Goal: Information Seeking & Learning: Learn about a topic

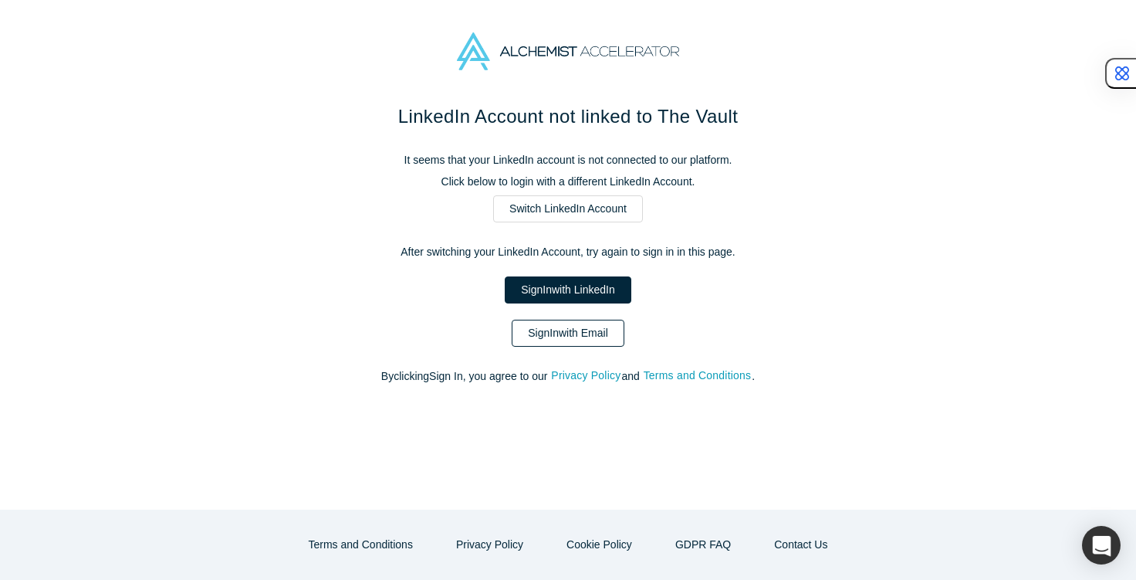
click at [577, 333] on link "Sign In with Email" at bounding box center [568, 333] width 113 height 27
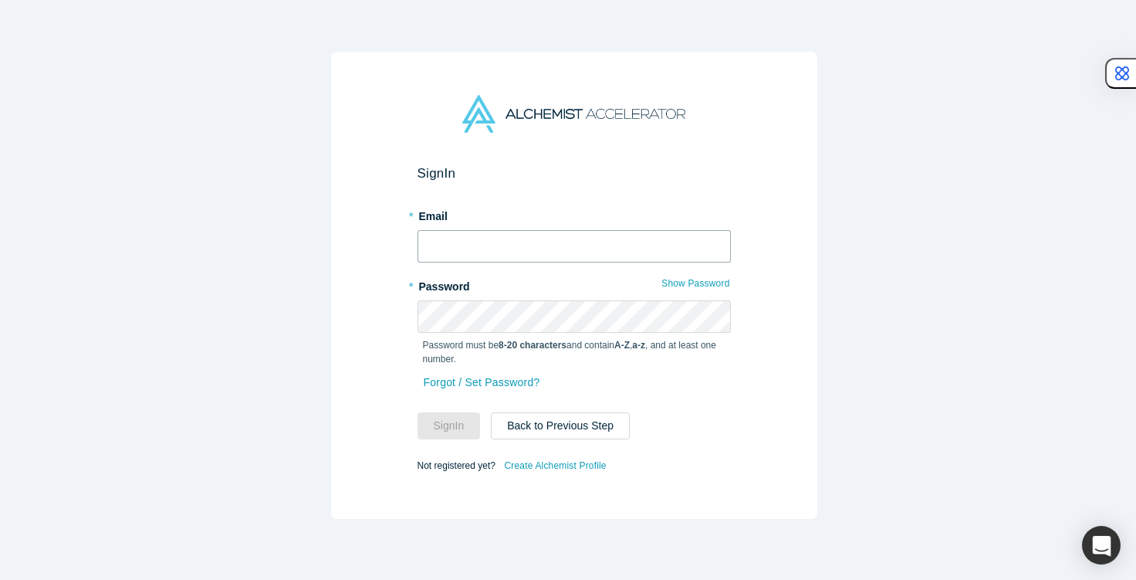
type input "[EMAIL_ADDRESS][DOMAIN_NAME]"
click at [438, 432] on button "Sign In" at bounding box center [449, 425] width 63 height 27
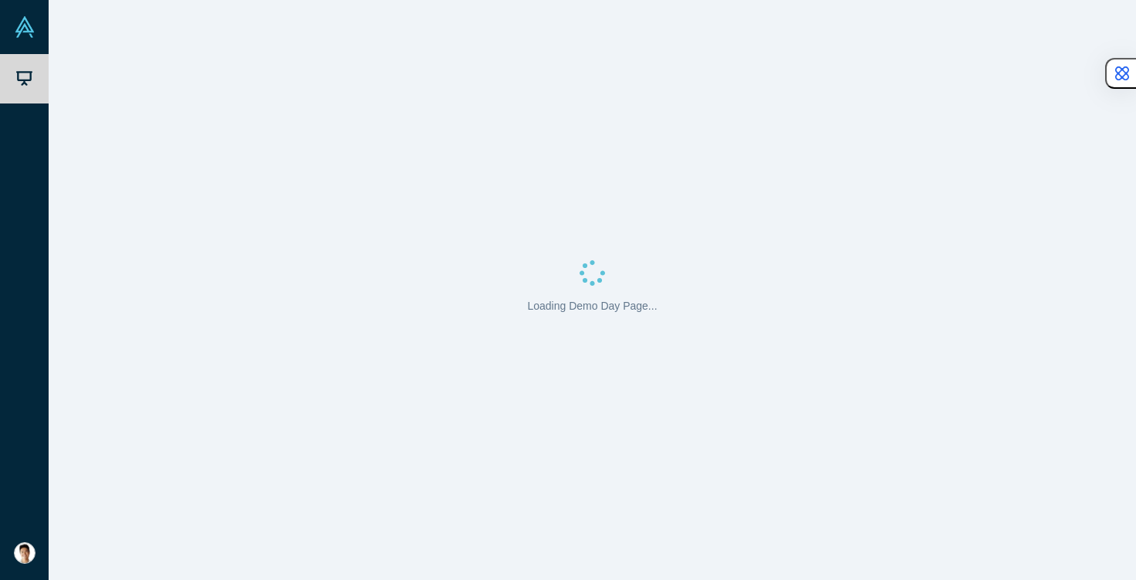
click at [452, 459] on div "Loading Demo Day Page..." at bounding box center [593, 290] width 1088 height 580
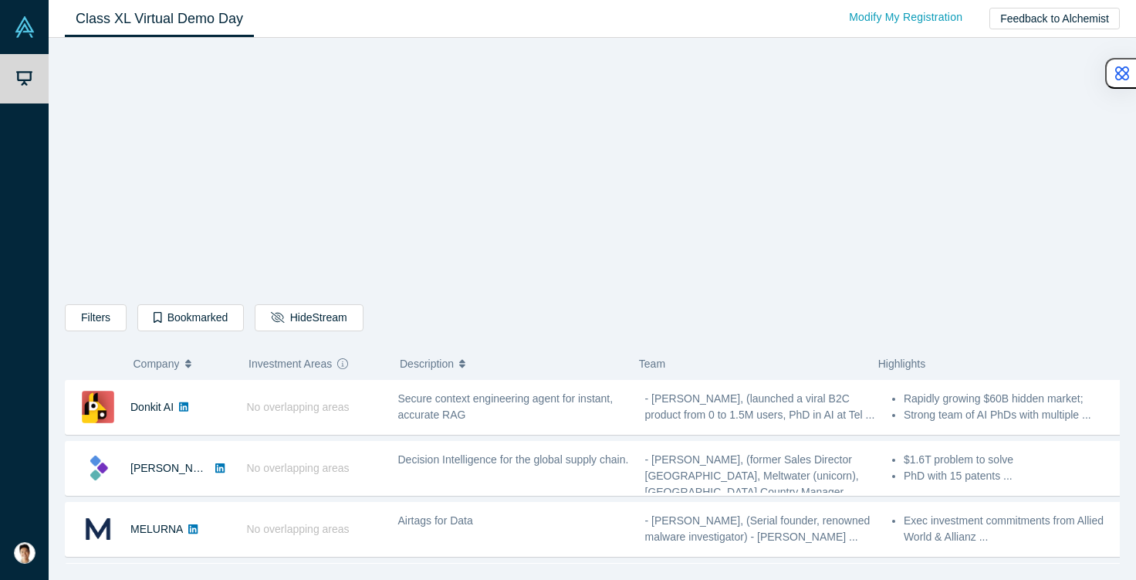
click at [284, 218] on div "Filters AI Artificial Intelligence B2B SaaS AI (Artificial Intelligence) Data A…" at bounding box center [592, 306] width 1055 height 515
click at [413, 350] on span "Description" at bounding box center [427, 363] width 54 height 32
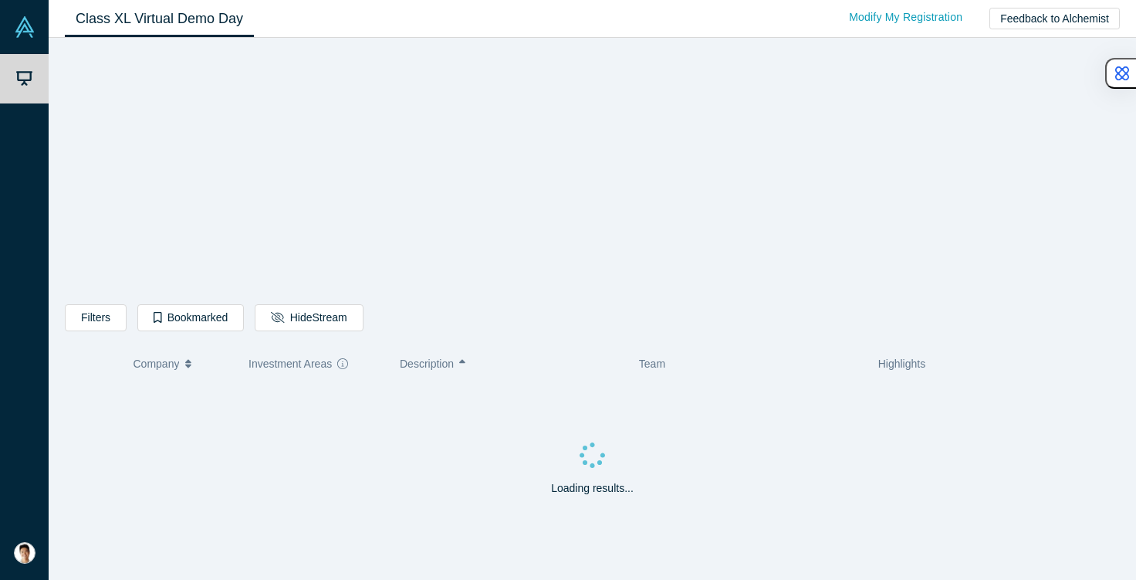
click at [413, 350] on span "Description" at bounding box center [427, 363] width 54 height 32
click at [415, 333] on div "Filters AI Artificial Intelligence B2B SaaS AI (Artificial Intelligence) Data A…" at bounding box center [592, 320] width 1055 height 32
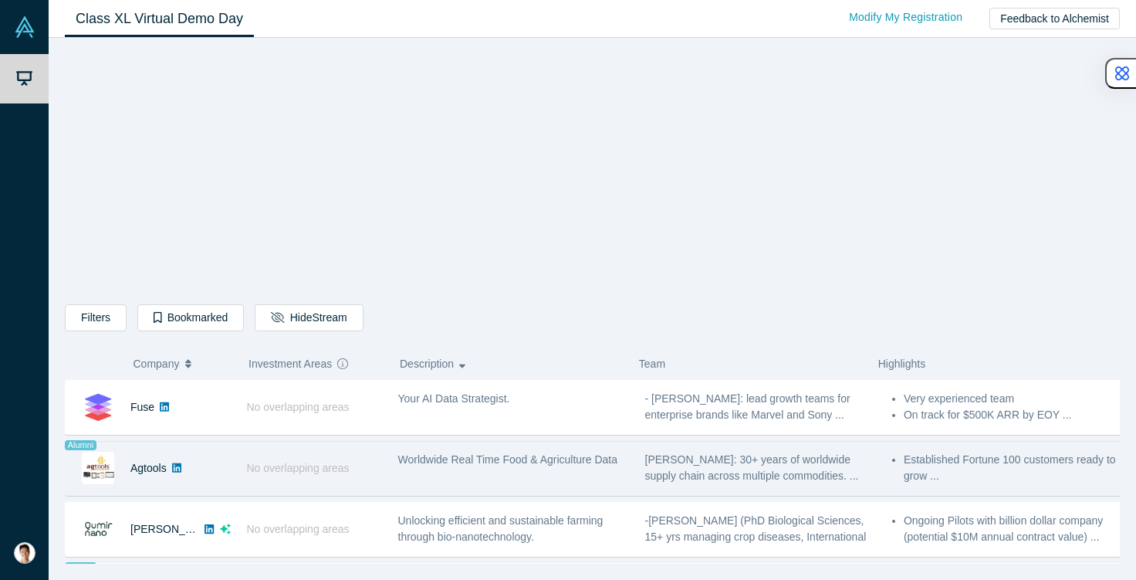
click at [509, 485] on div "Worldwide Real Time Food & Agriculture Data" at bounding box center [513, 468] width 247 height 49
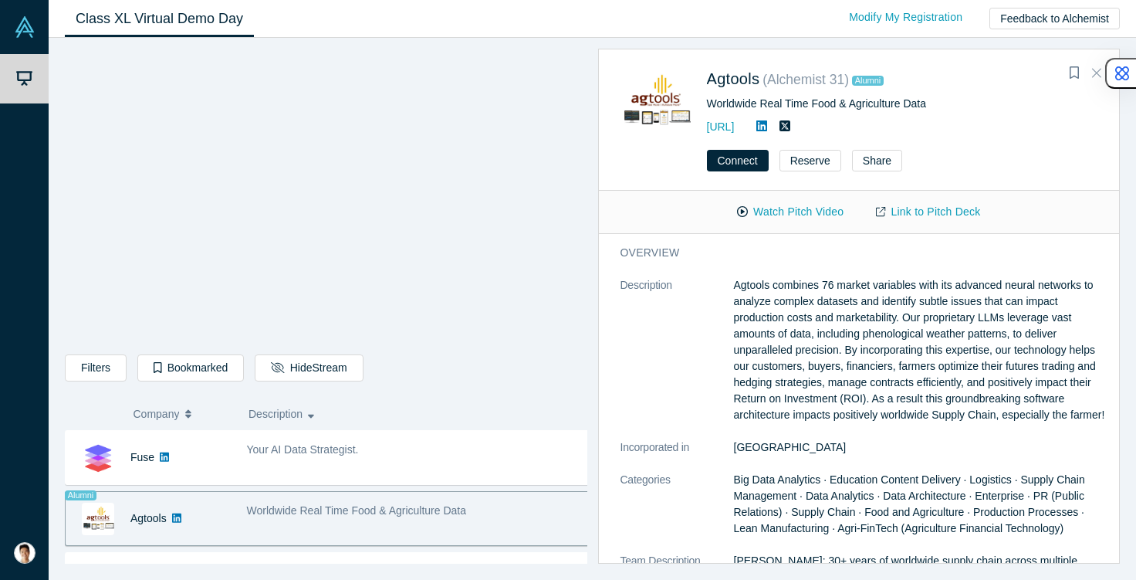
click at [1092, 86] on button "Close" at bounding box center [1096, 73] width 23 height 25
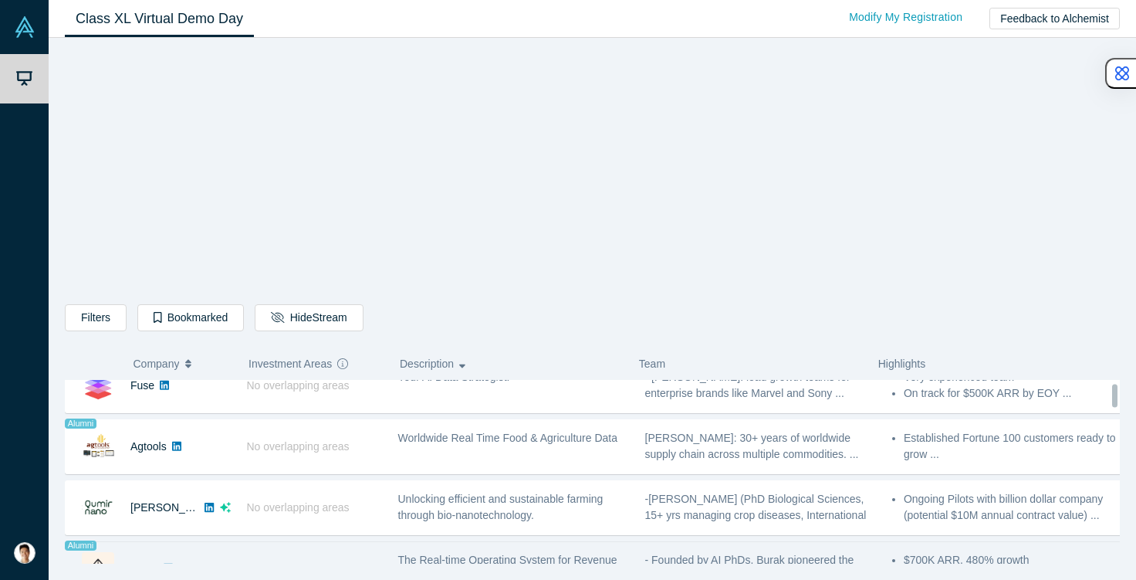
scroll to position [22, 0]
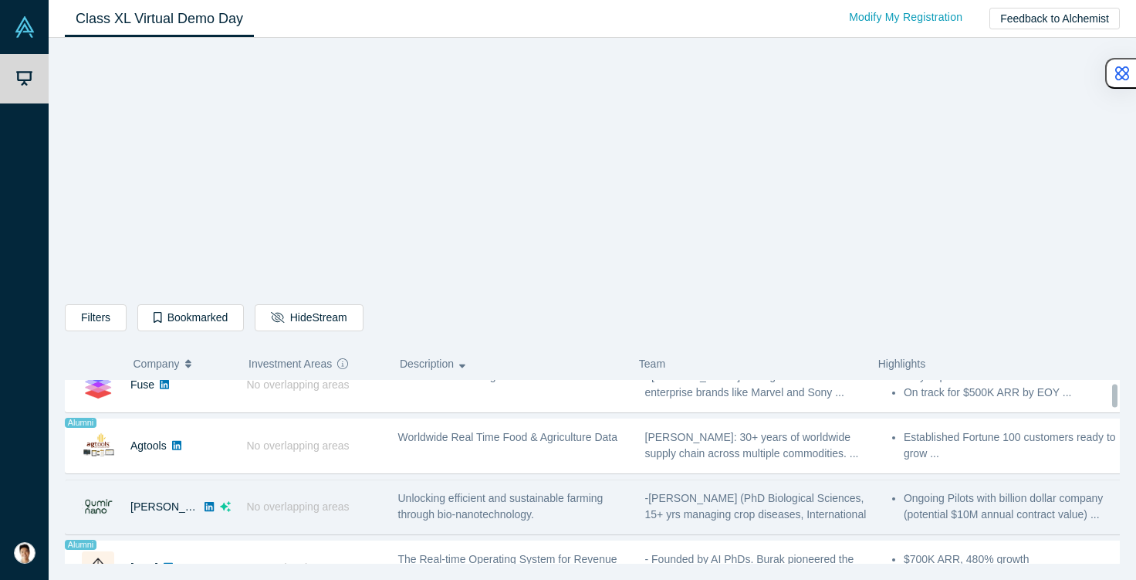
click at [503, 510] on span "Unlocking efficient and sustainable farming through bio-nanotechnology." at bounding box center [500, 506] width 205 height 29
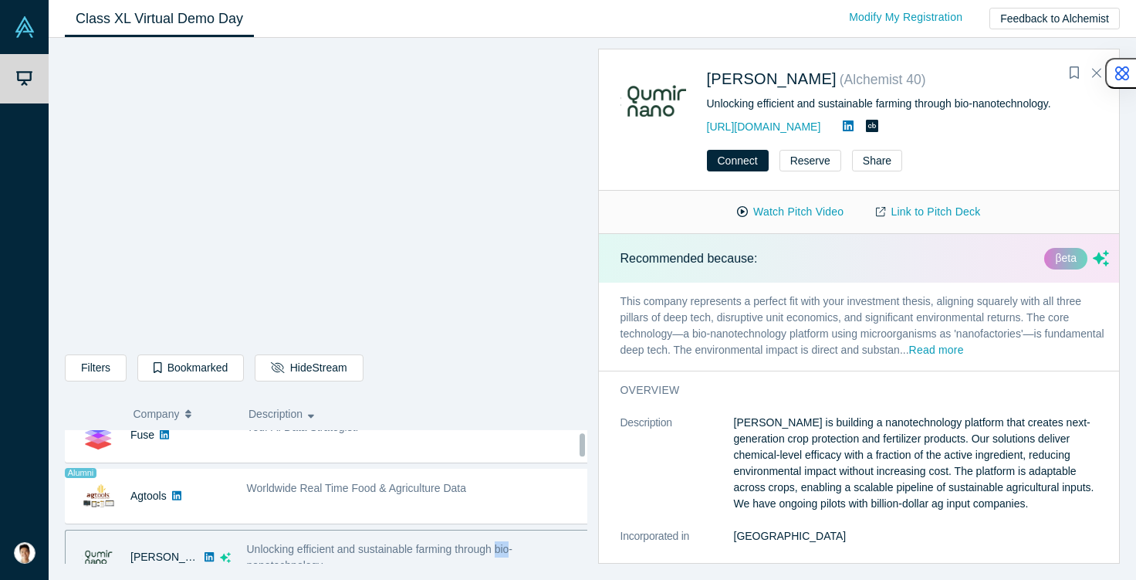
scroll to position [43, 0]
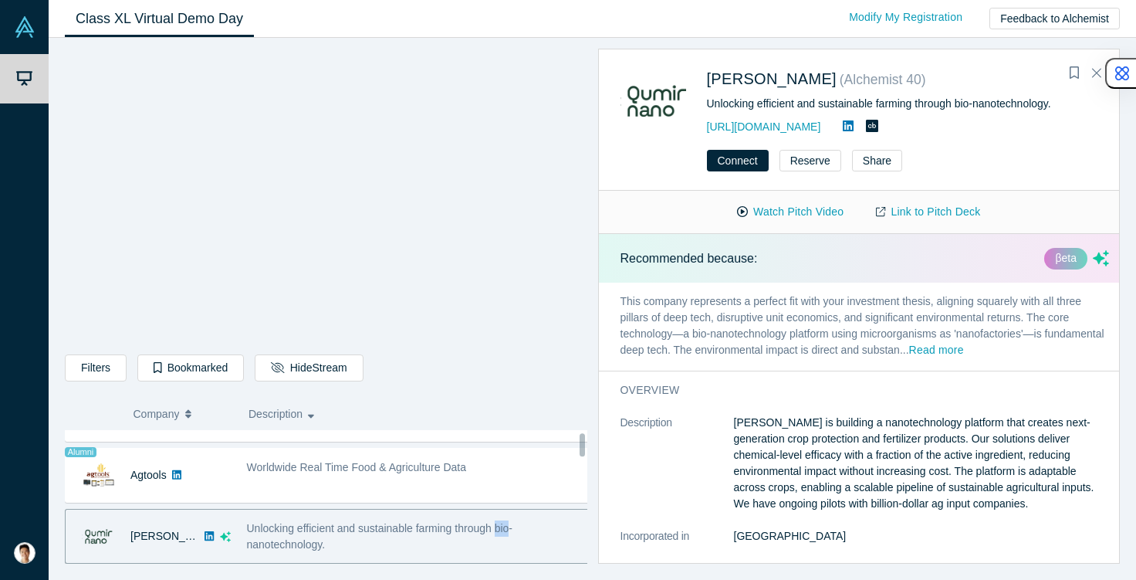
click at [503, 510] on div "[PERSON_NAME] No overlapping areas Unlocking efficient and sustainable farming …" at bounding box center [332, 536] width 534 height 55
click at [845, 472] on p "[PERSON_NAME] is building a nanotechnology platform that creates next-generatio…" at bounding box center [922, 463] width 376 height 97
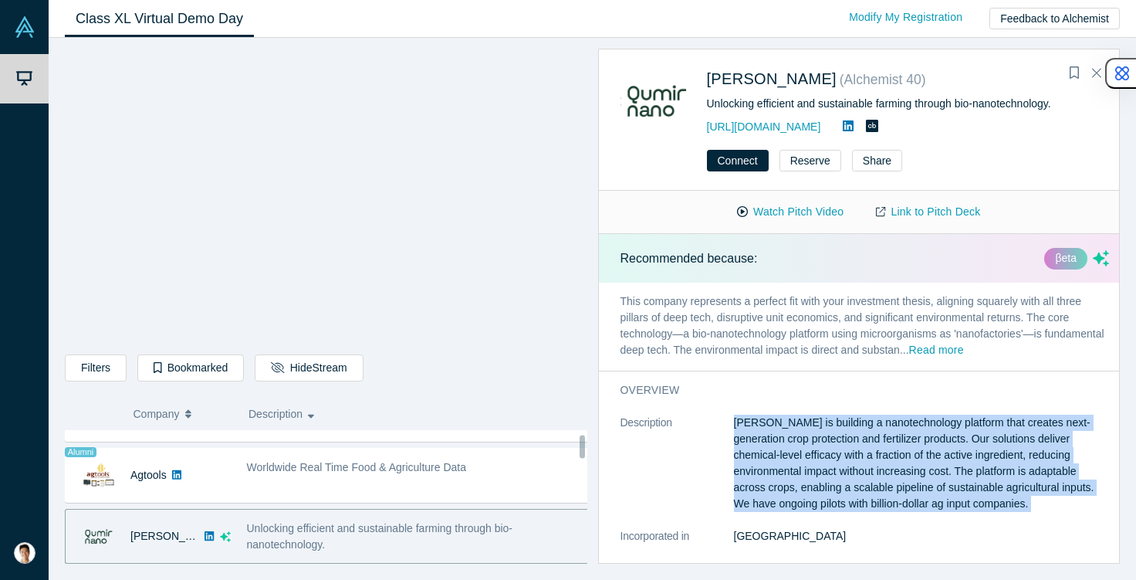
click at [845, 472] on p "[PERSON_NAME] is building a nanotechnology platform that creates next-generatio…" at bounding box center [922, 463] width 376 height 97
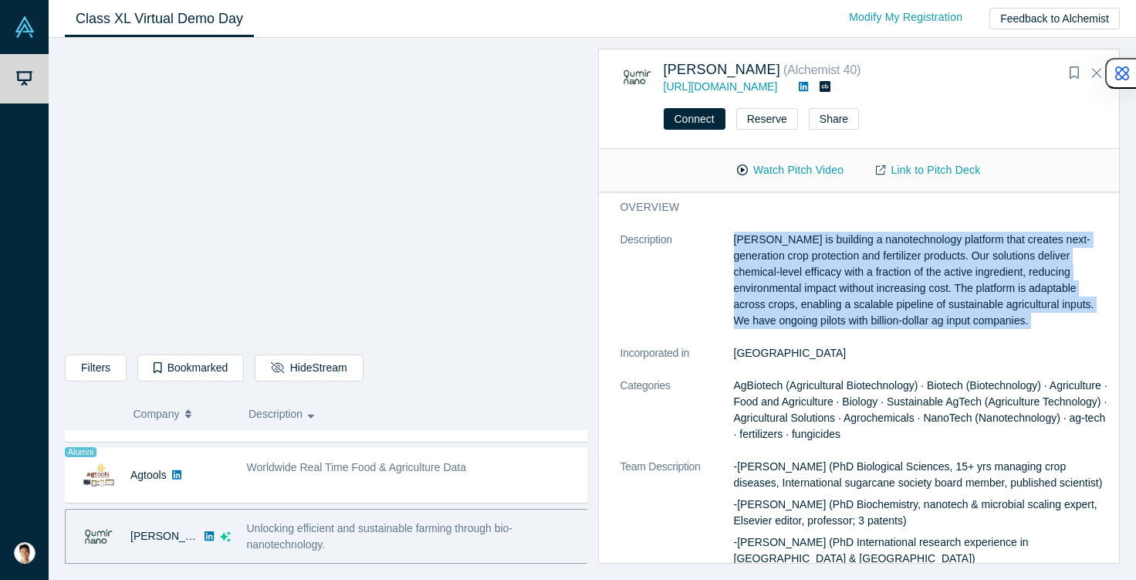
scroll to position [0, 0]
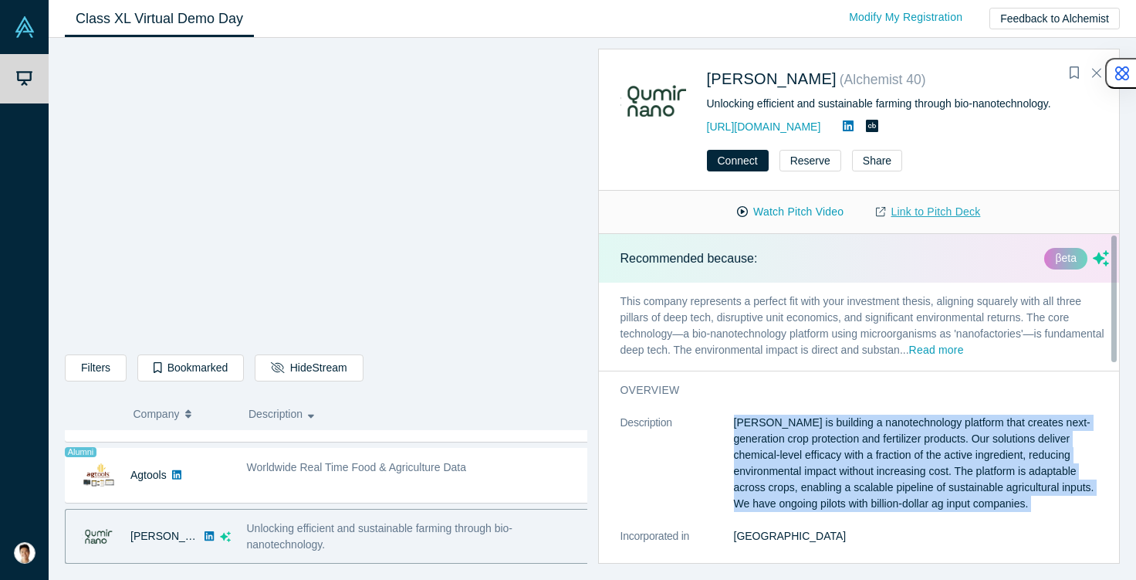
click at [923, 212] on link "Link to Pitch Deck" at bounding box center [928, 211] width 137 height 27
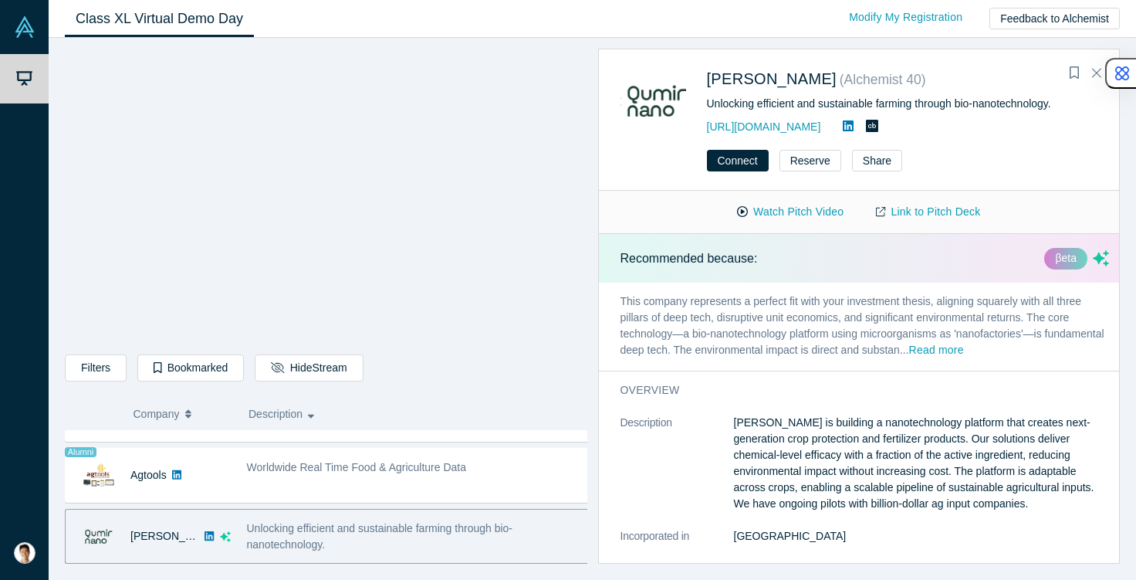
click at [821, 354] on p "This company represents a perfect fit with your investment thesis, aligning squ…" at bounding box center [865, 327] width 533 height 88
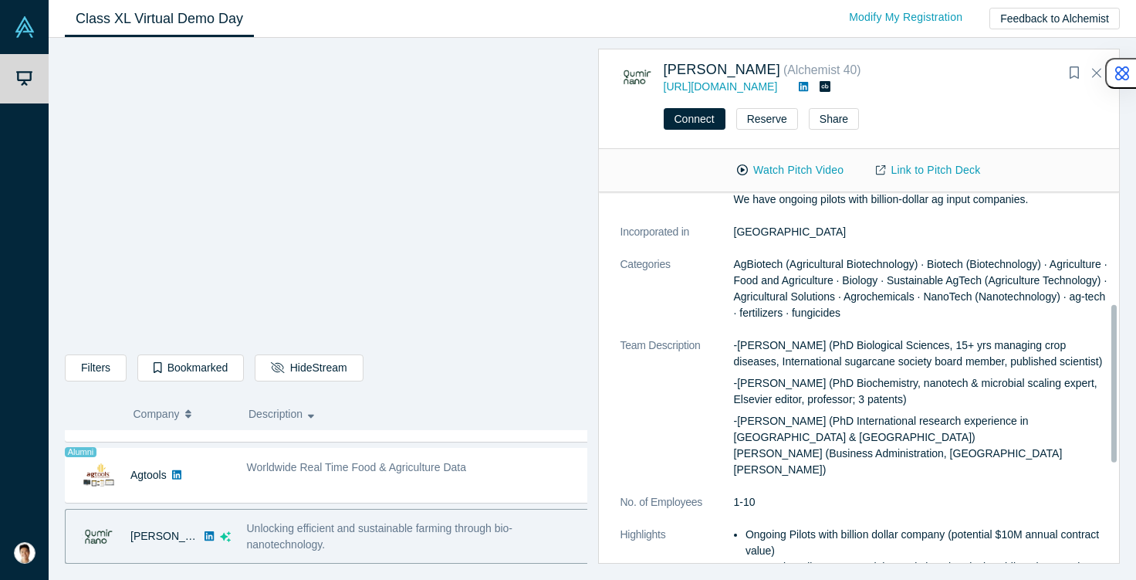
scroll to position [262, 0]
click at [821, 354] on p "-[PERSON_NAME] (PhD Biological Sciences, 15+ yrs managing crop diseases, Intern…" at bounding box center [922, 354] width 376 height 32
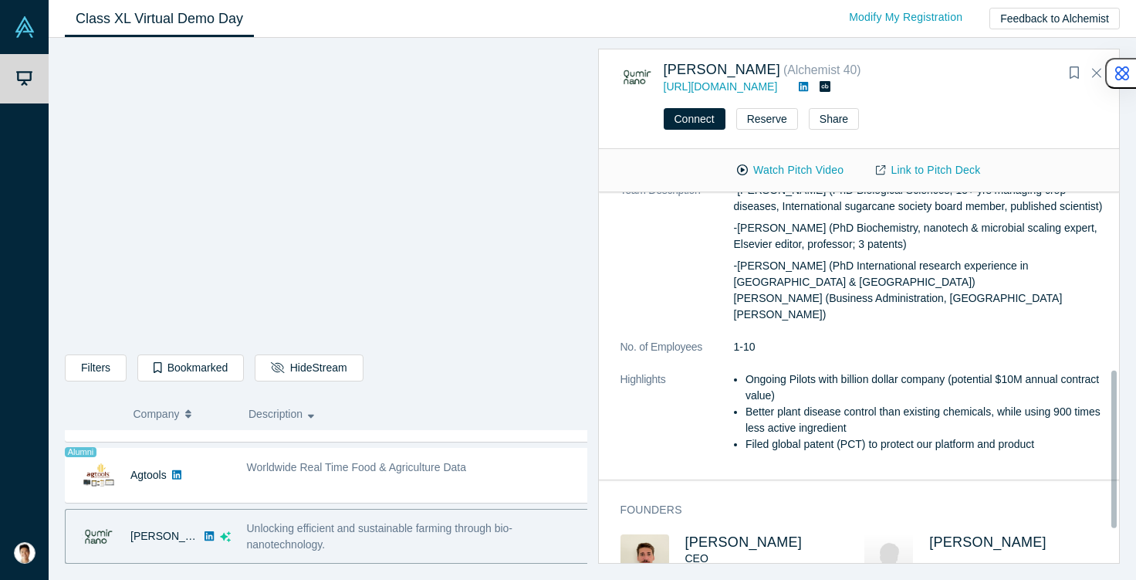
scroll to position [418, 0]
click at [810, 403] on li "Better plant disease control than existing chemicals, while using 900 times les…" at bounding box center [928, 419] width 364 height 32
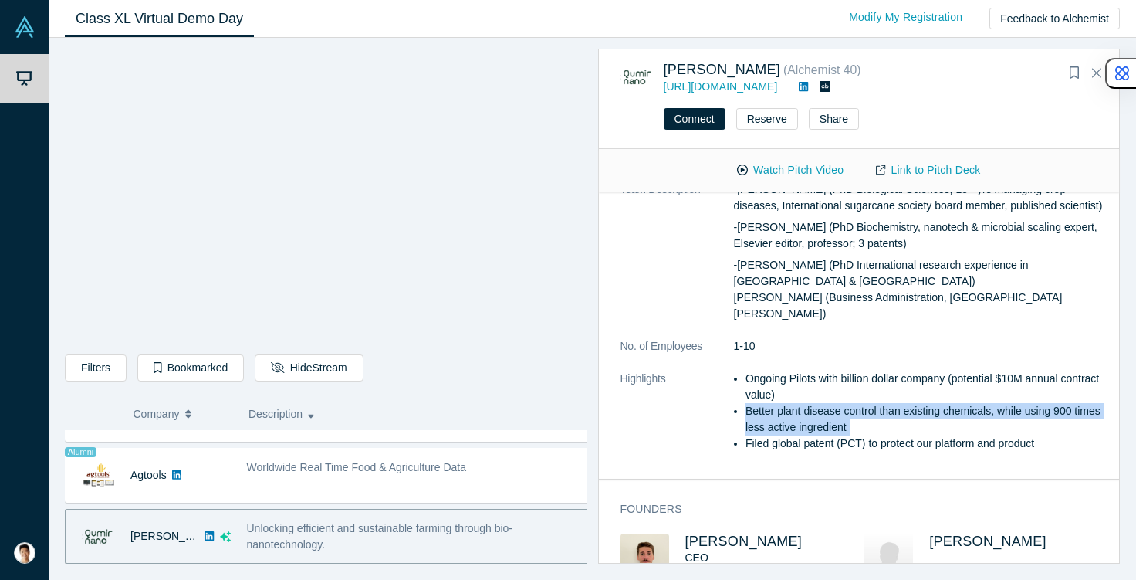
click at [810, 403] on li "Better plant disease control than existing chemicals, while using 900 times les…" at bounding box center [928, 419] width 364 height 32
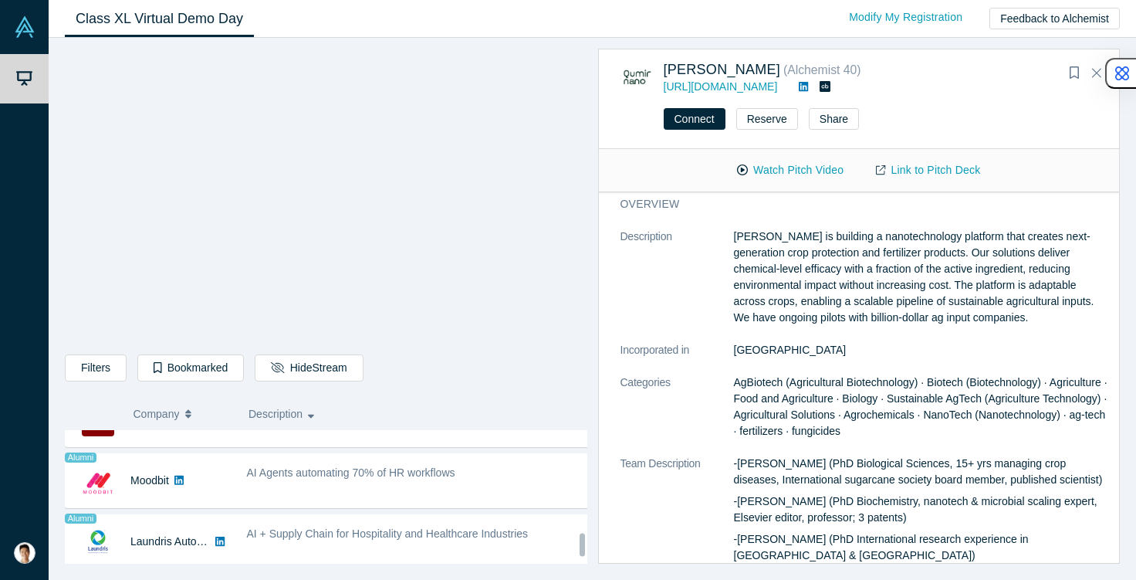
scroll to position [1199, 0]
